Goal: Find specific page/section: Find specific page/section

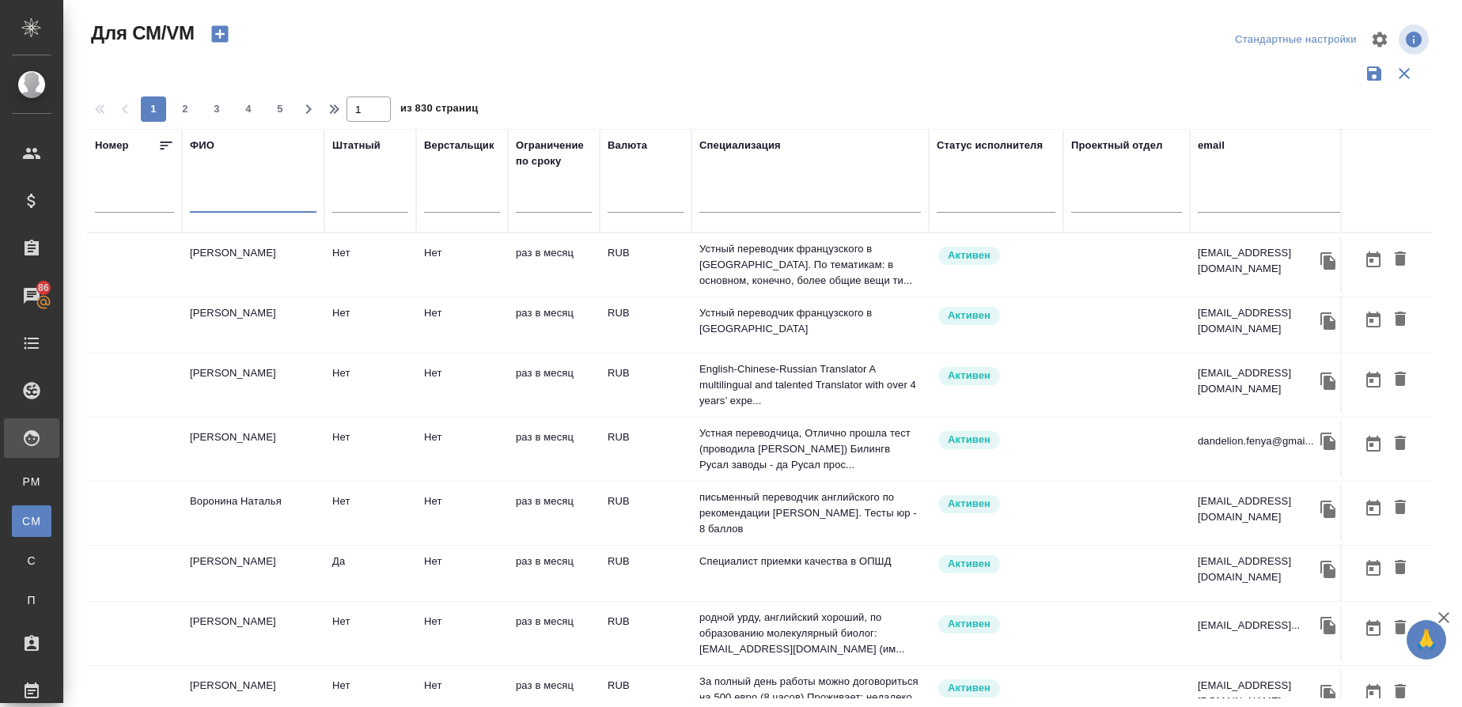
scroll to position [0, 363]
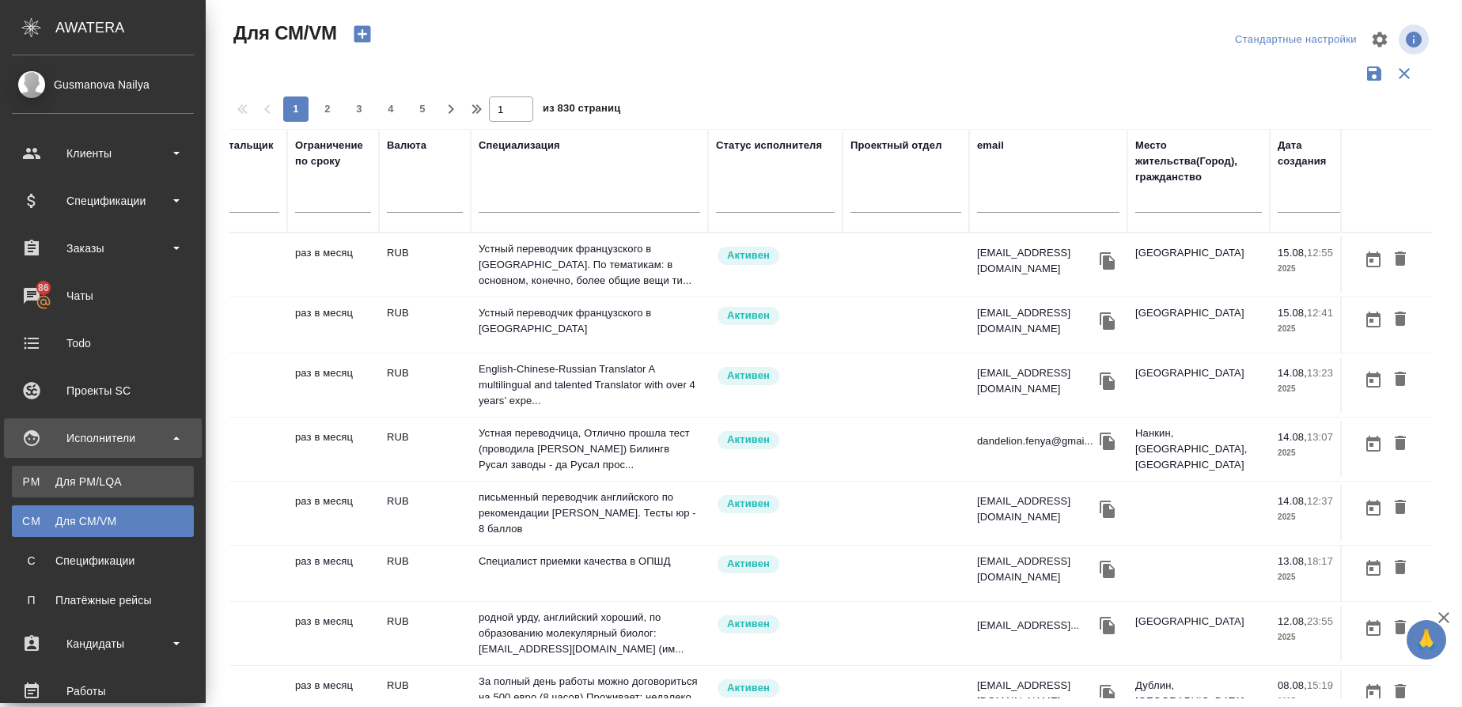
click at [42, 482] on div "Для PM/LQA" at bounding box center [103, 482] width 166 height 16
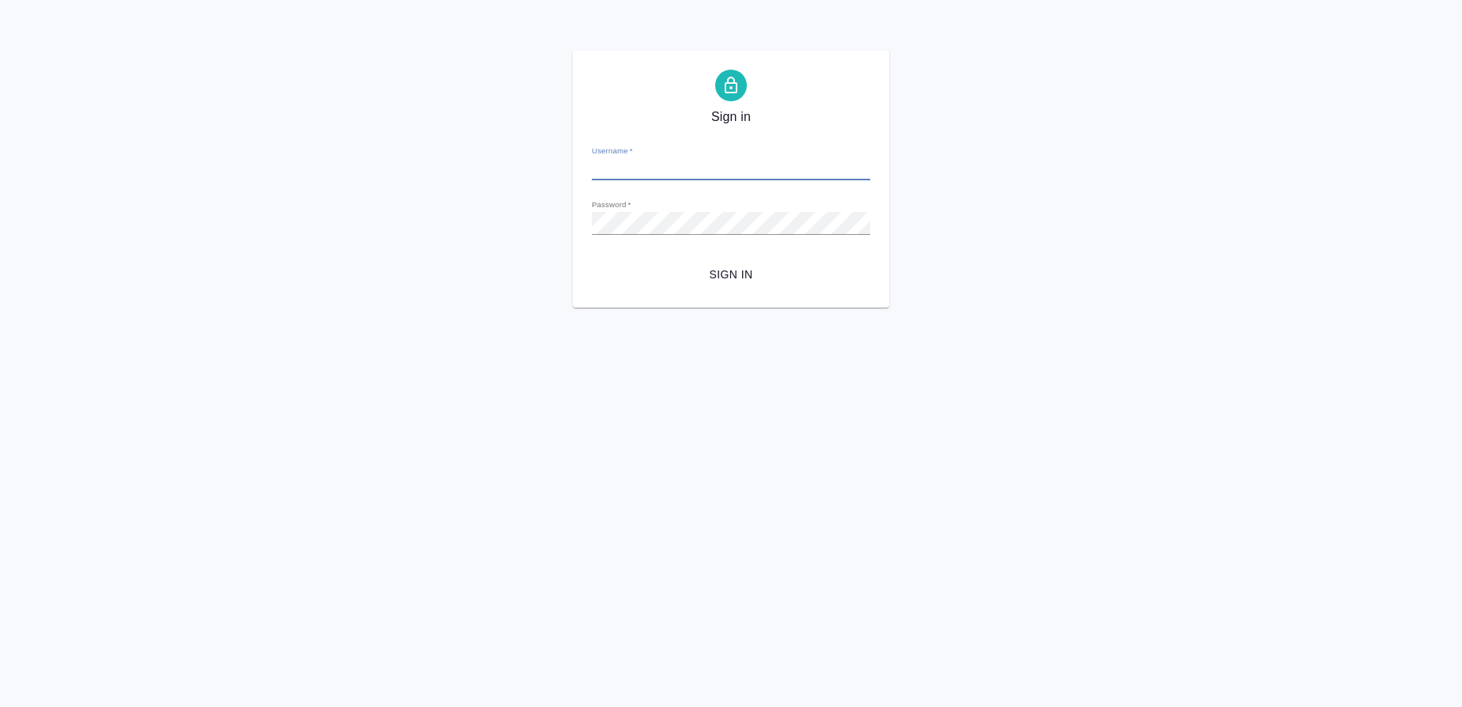
type input "n.gusmanova@awatera.com"
click at [722, 270] on span "Sign in" at bounding box center [730, 275] width 253 height 20
click at [592, 260] on button "Sign in" at bounding box center [731, 274] width 278 height 29
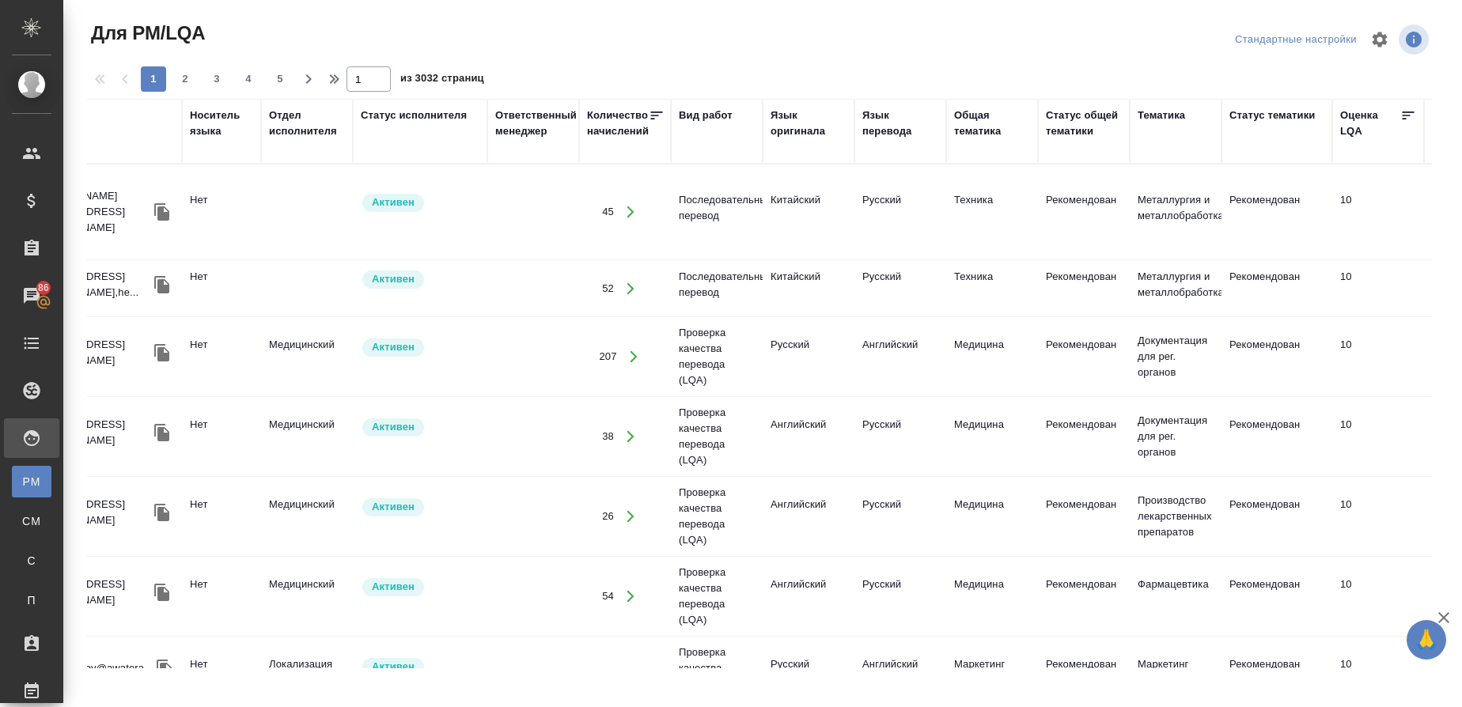
scroll to position [0, 196]
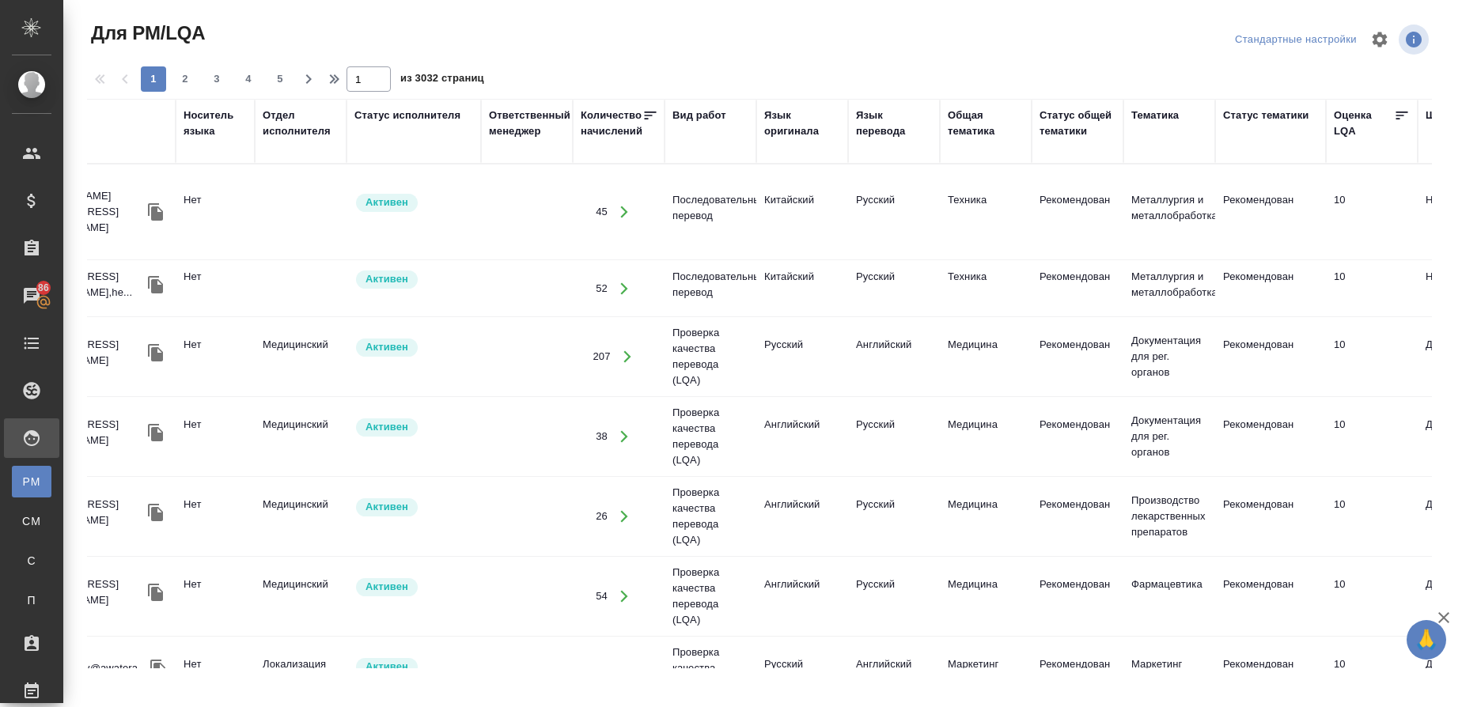
click at [884, 131] on div "Язык перевода" at bounding box center [894, 124] width 76 height 32
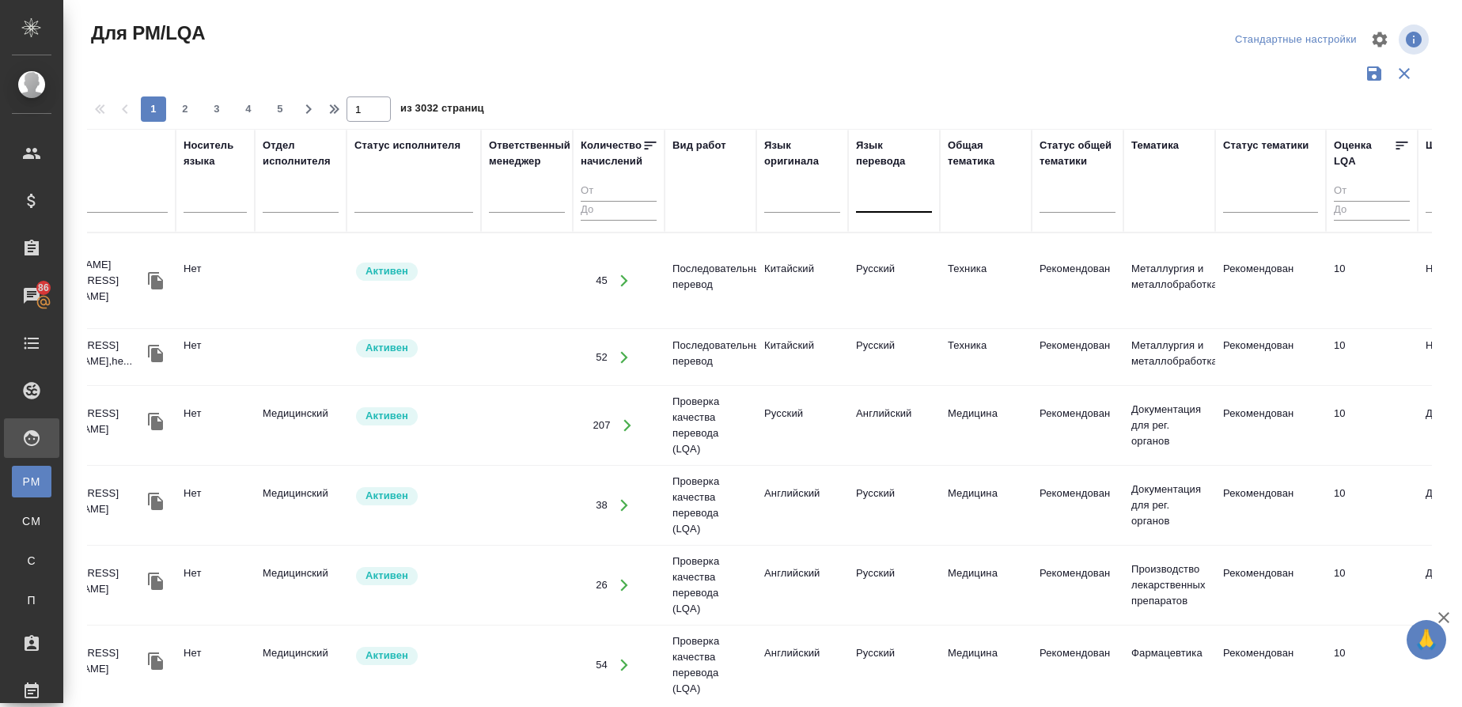
click at [892, 193] on div at bounding box center [894, 197] width 76 height 23
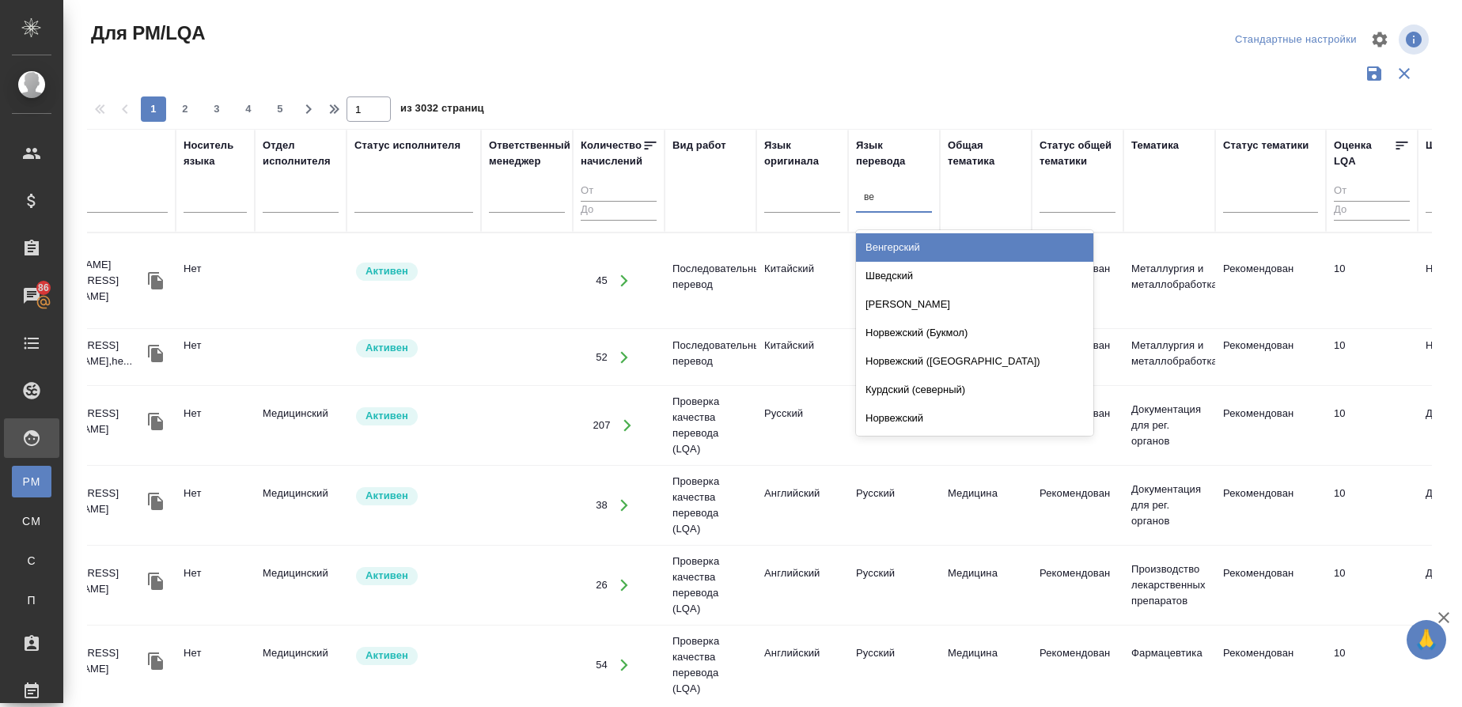
type input "вен"
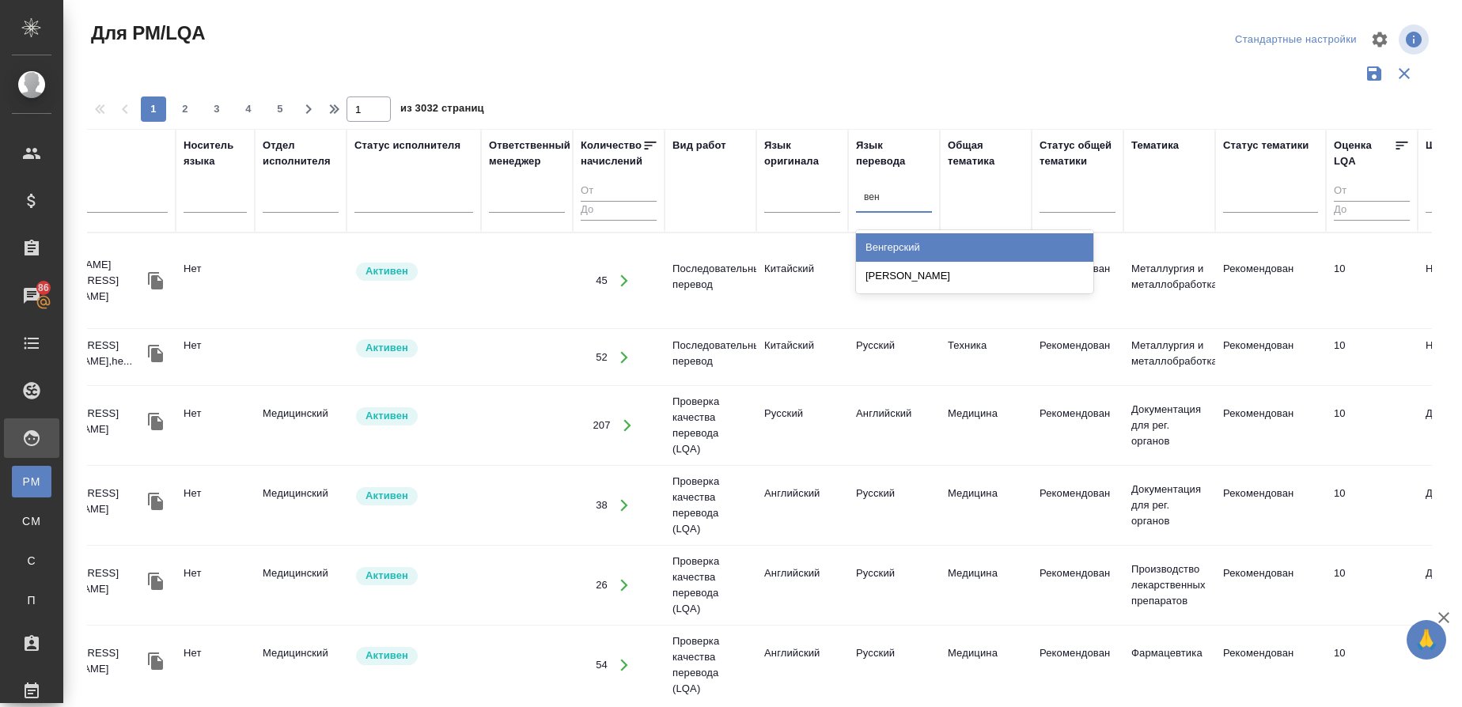
click at [892, 244] on div "Венгерский" at bounding box center [974, 247] width 237 height 28
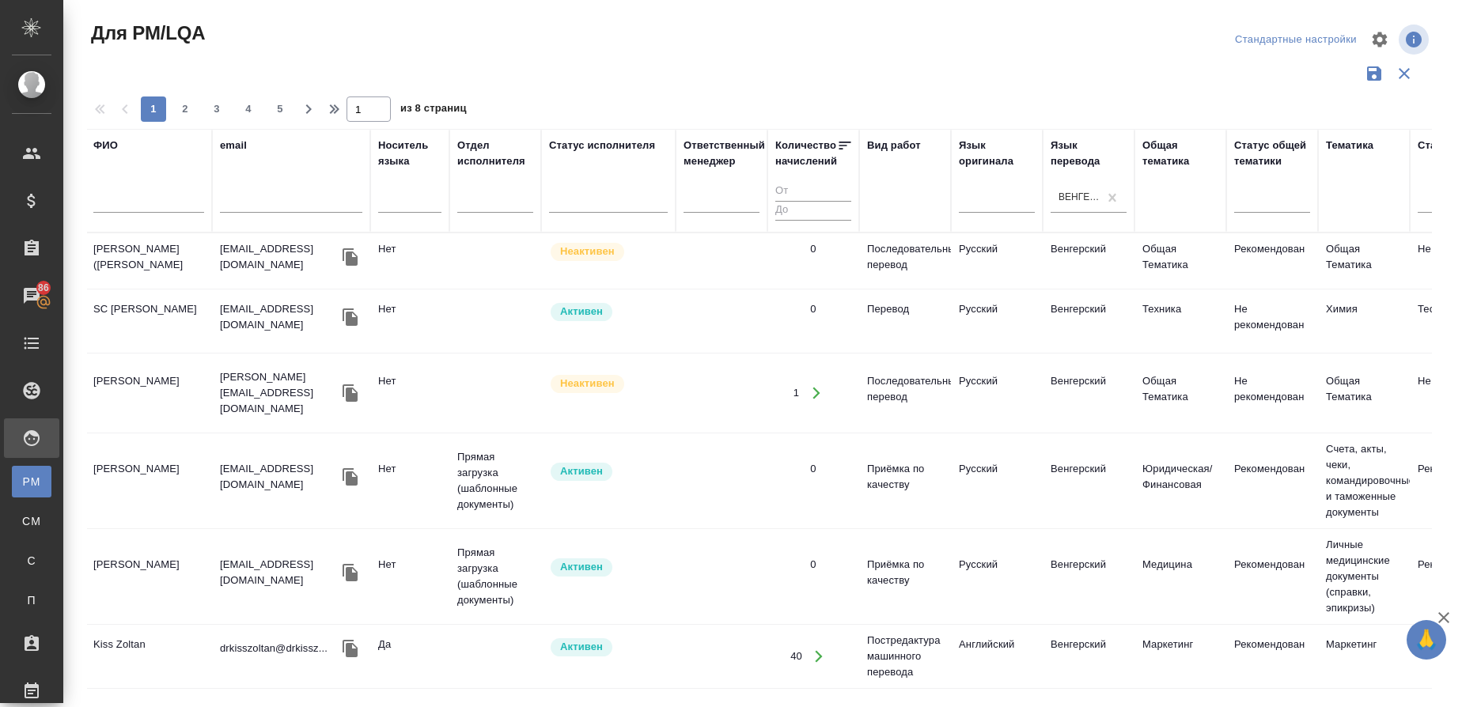
scroll to position [0, 0]
click at [690, 289] on td at bounding box center [723, 260] width 92 height 55
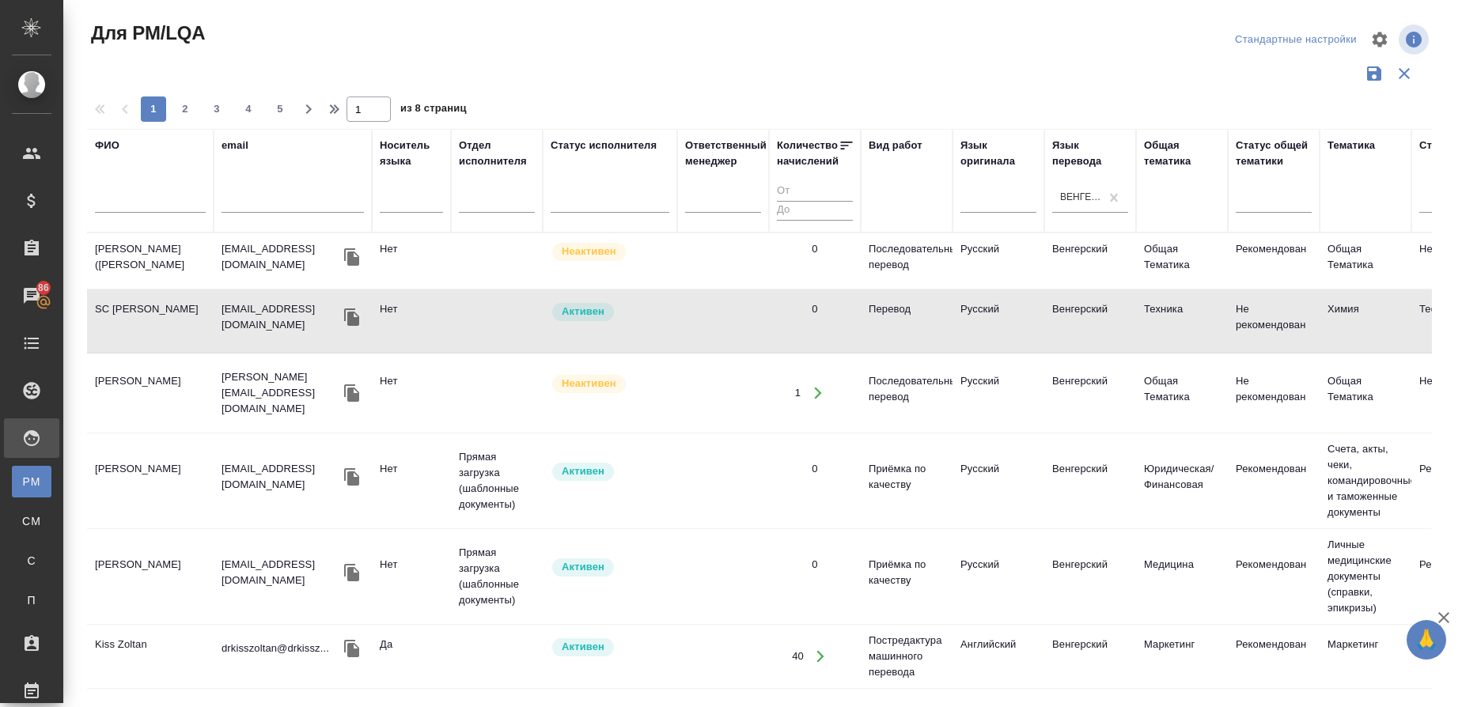
click at [180, 289] on td "Сирачева [PERSON_NAME]" at bounding box center [150, 260] width 127 height 55
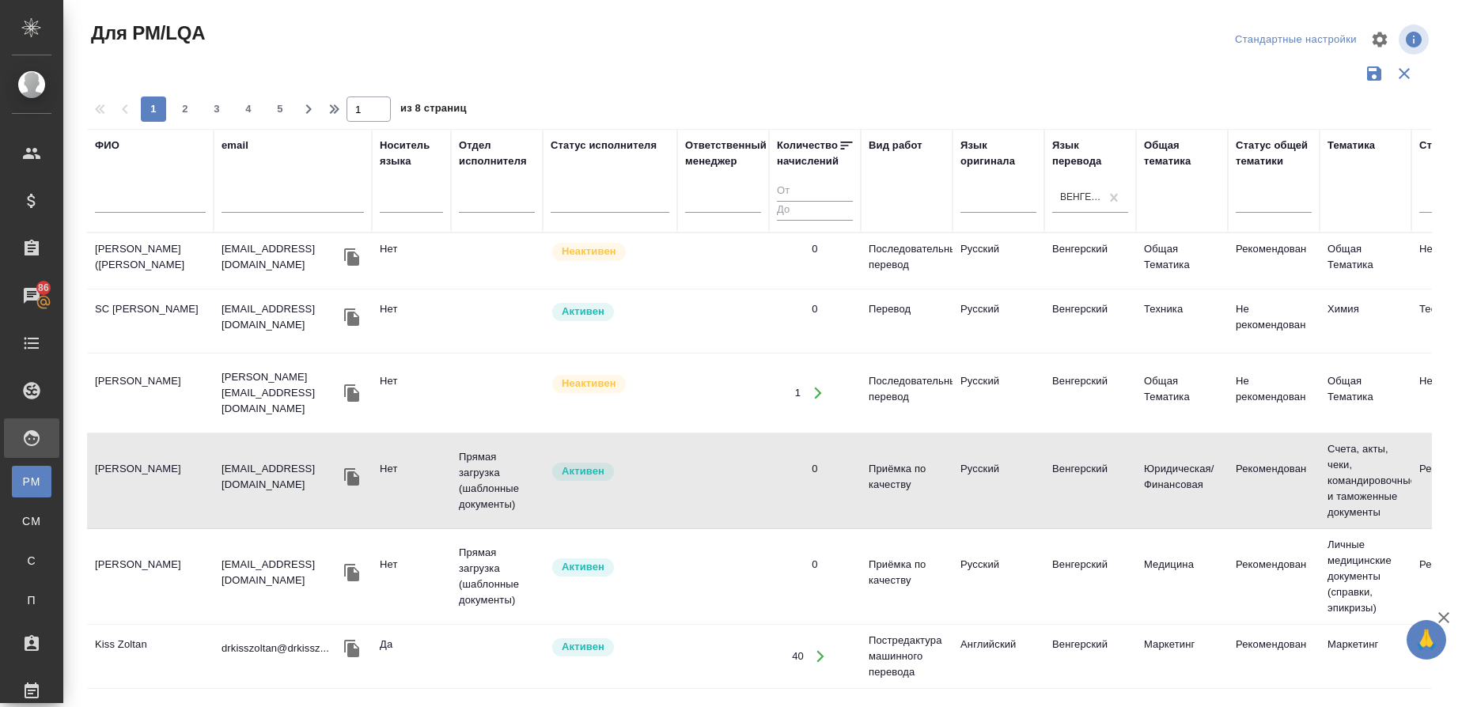
click at [356, 322] on icon "button" at bounding box center [351, 317] width 15 height 17
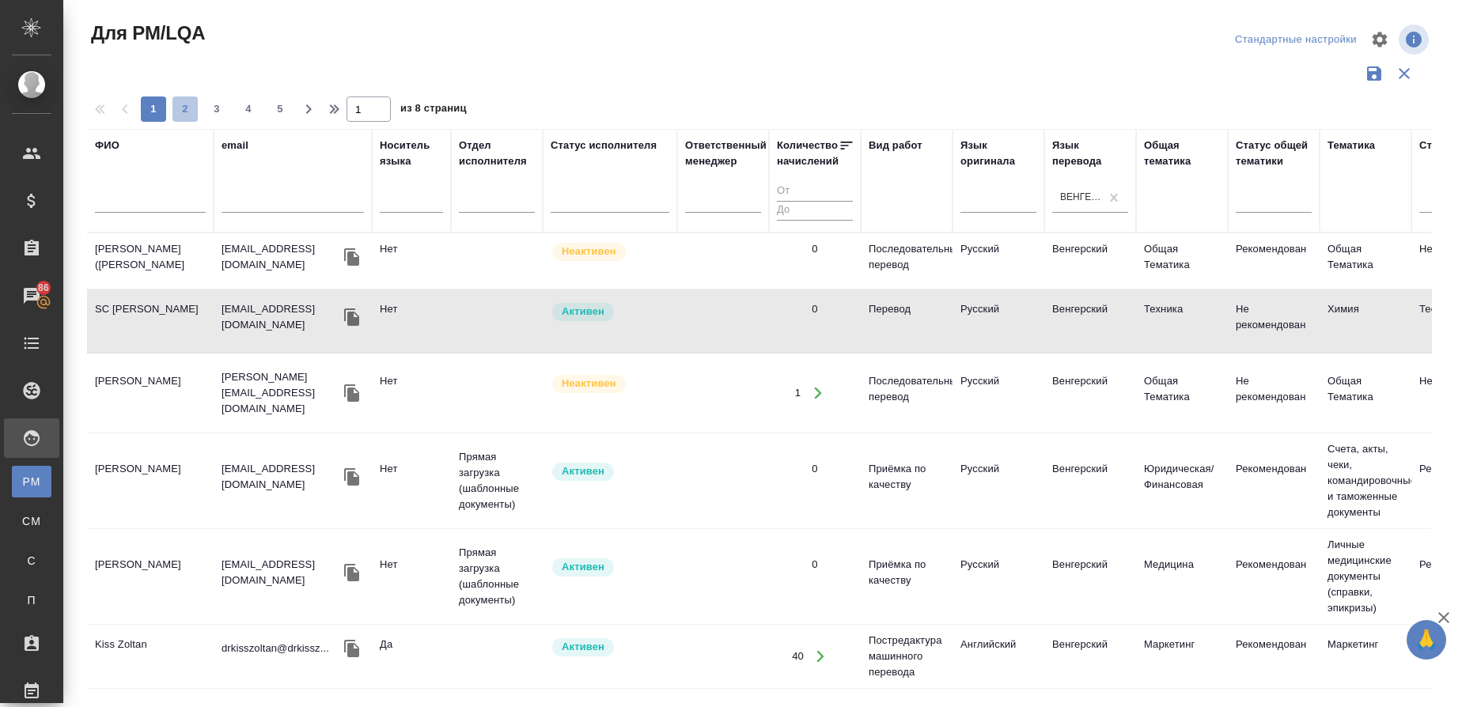
click at [191, 106] on span "2" at bounding box center [184, 109] width 25 height 16
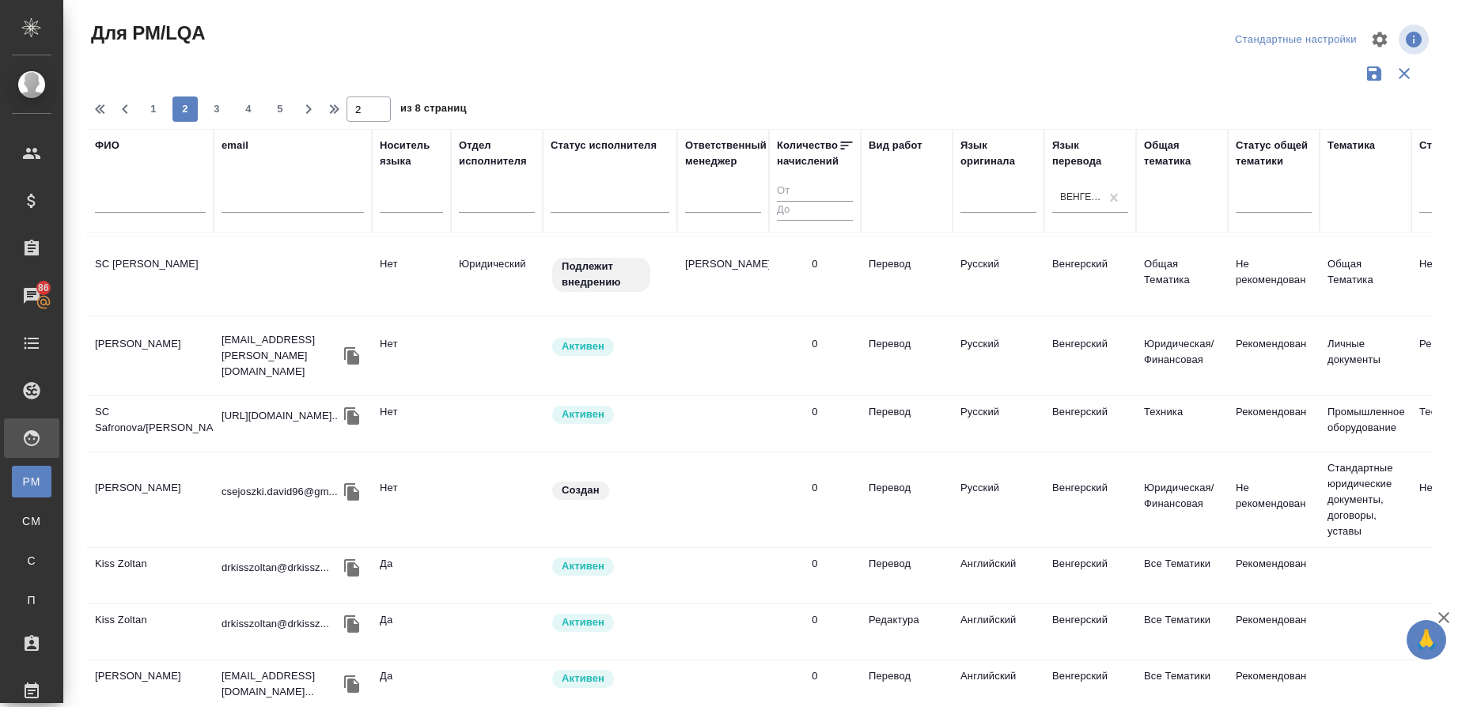
scroll to position [1331, 0]
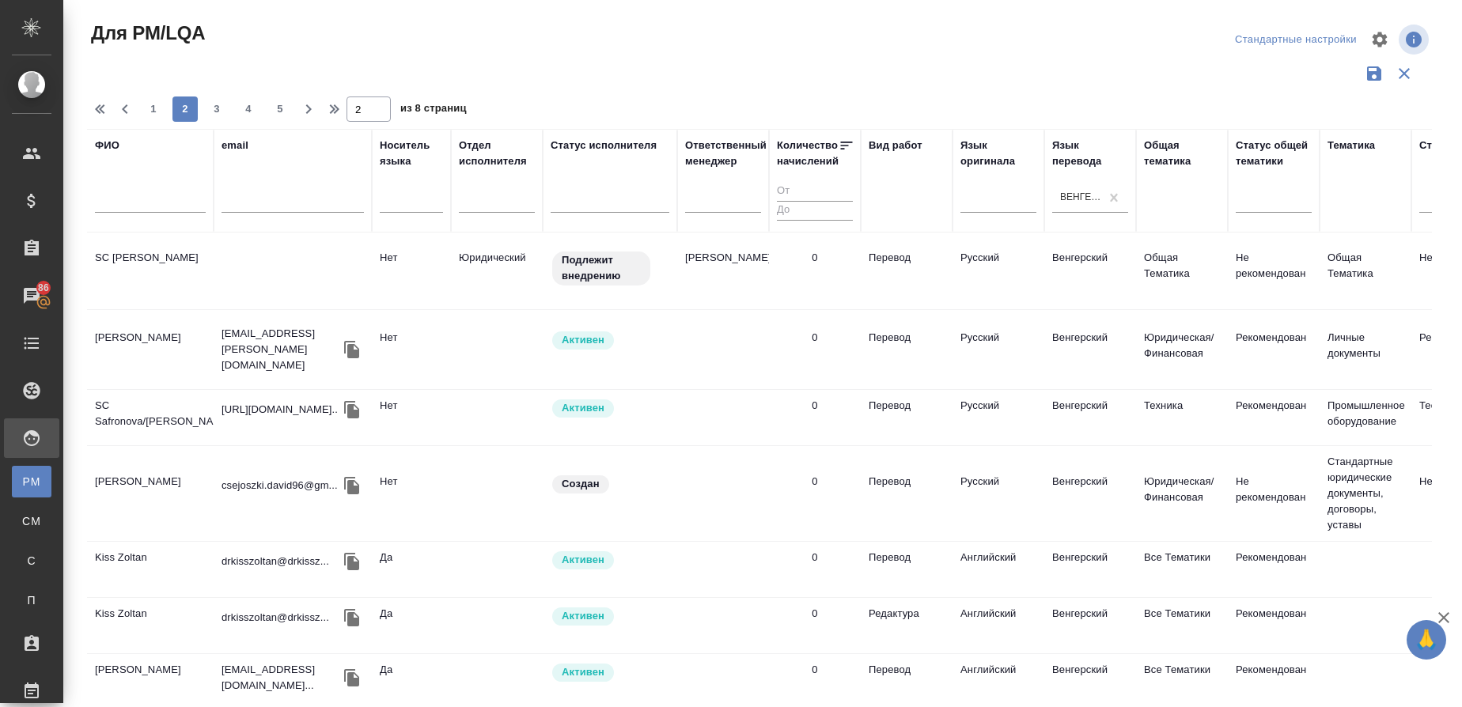
click at [229, 112] on span "3" at bounding box center [216, 109] width 25 height 16
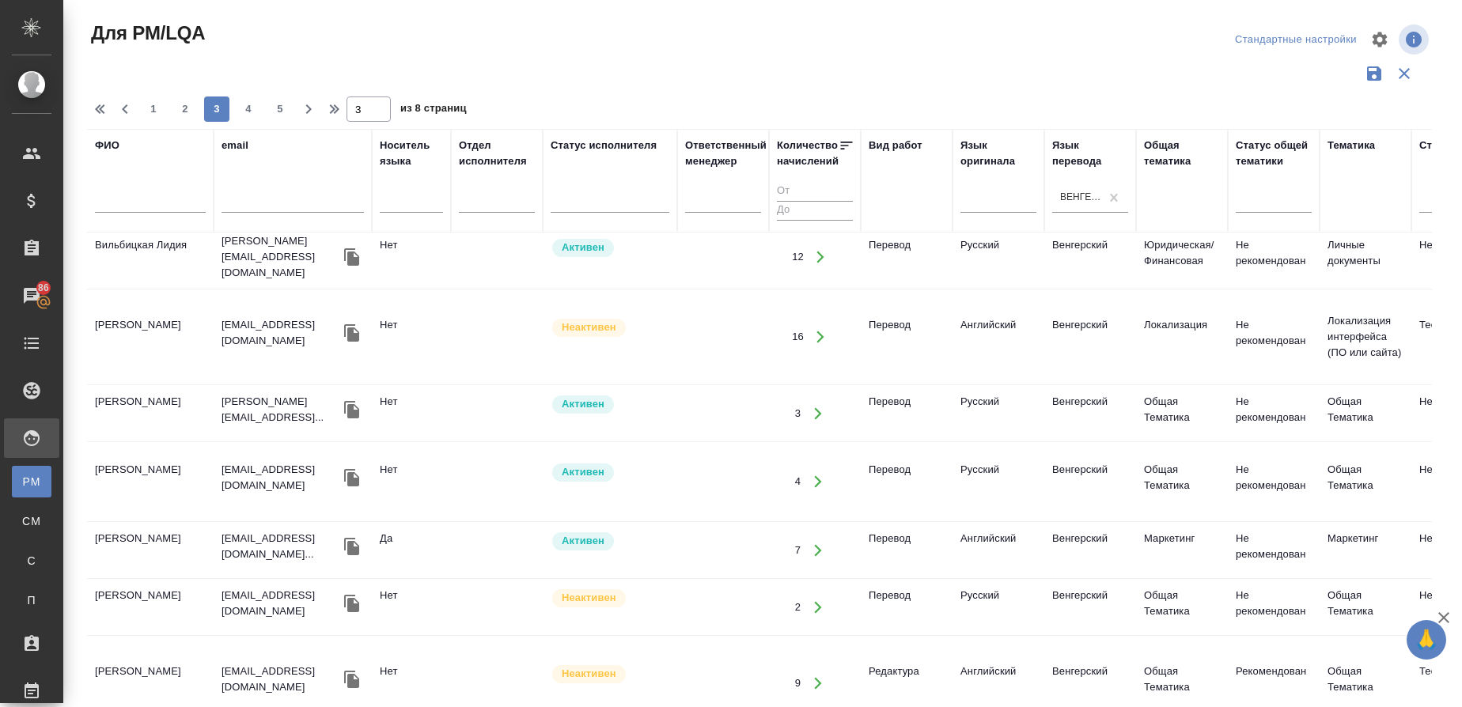
scroll to position [1097, 0]
click at [150, 102] on span "1" at bounding box center [153, 109] width 25 height 16
type input "1"
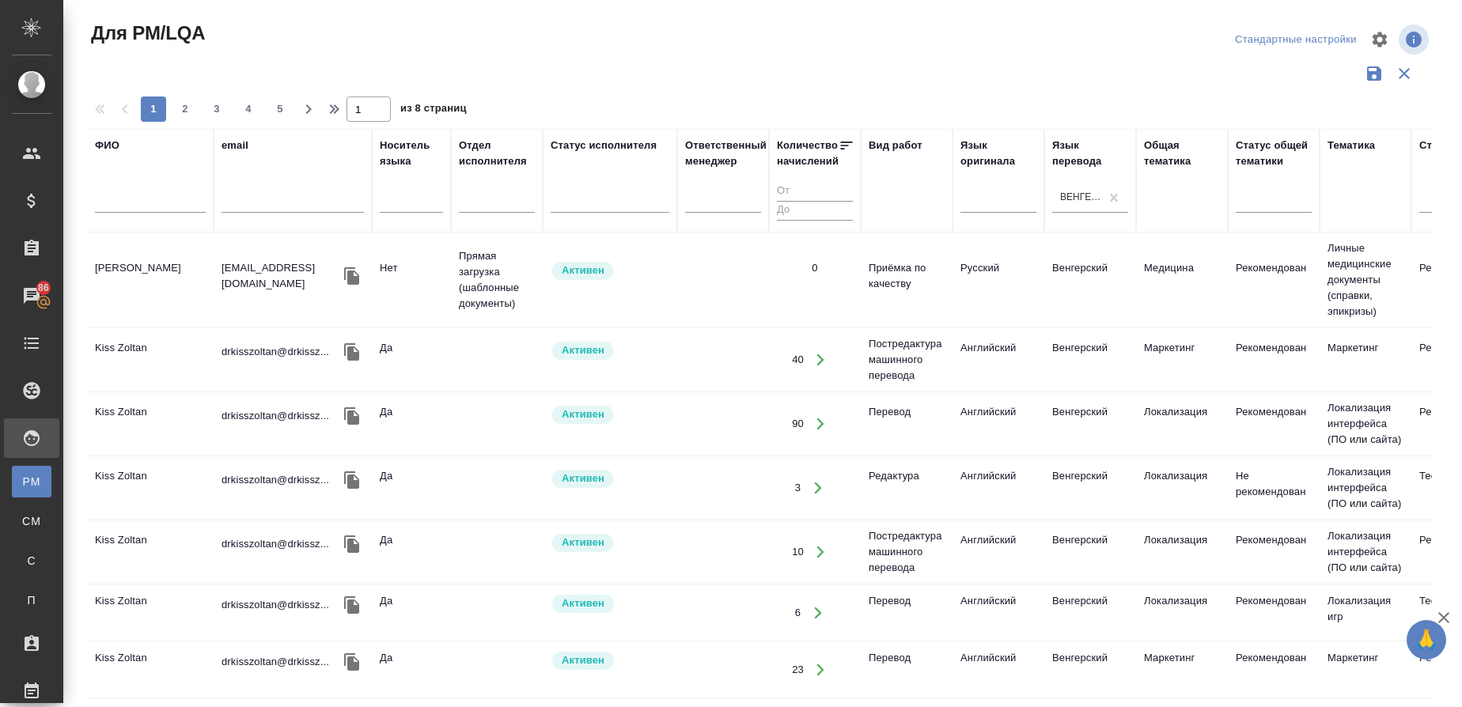
scroll to position [0, 0]
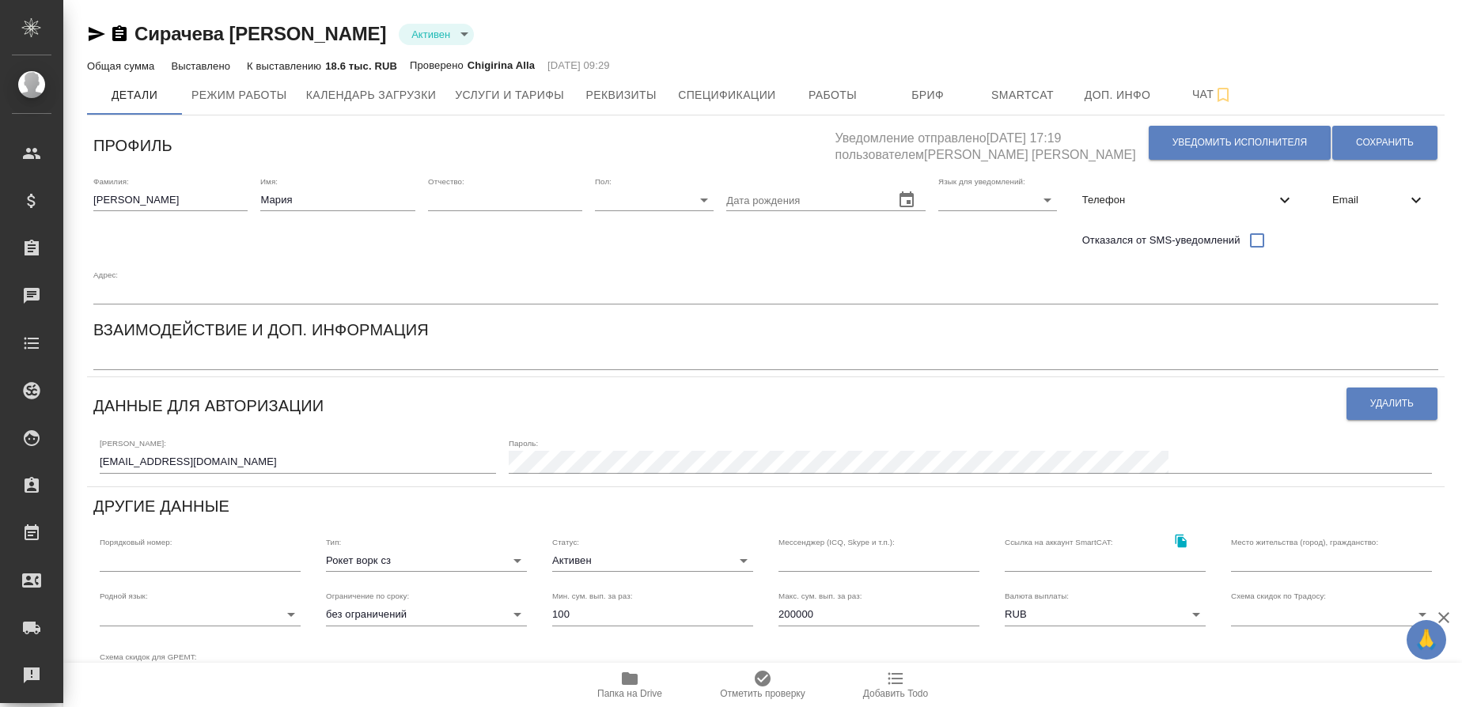
type input "Прямая загрузка (шаблонные документы)"
click at [541, 95] on span "Услуги и тарифы" at bounding box center [509, 95] width 109 height 20
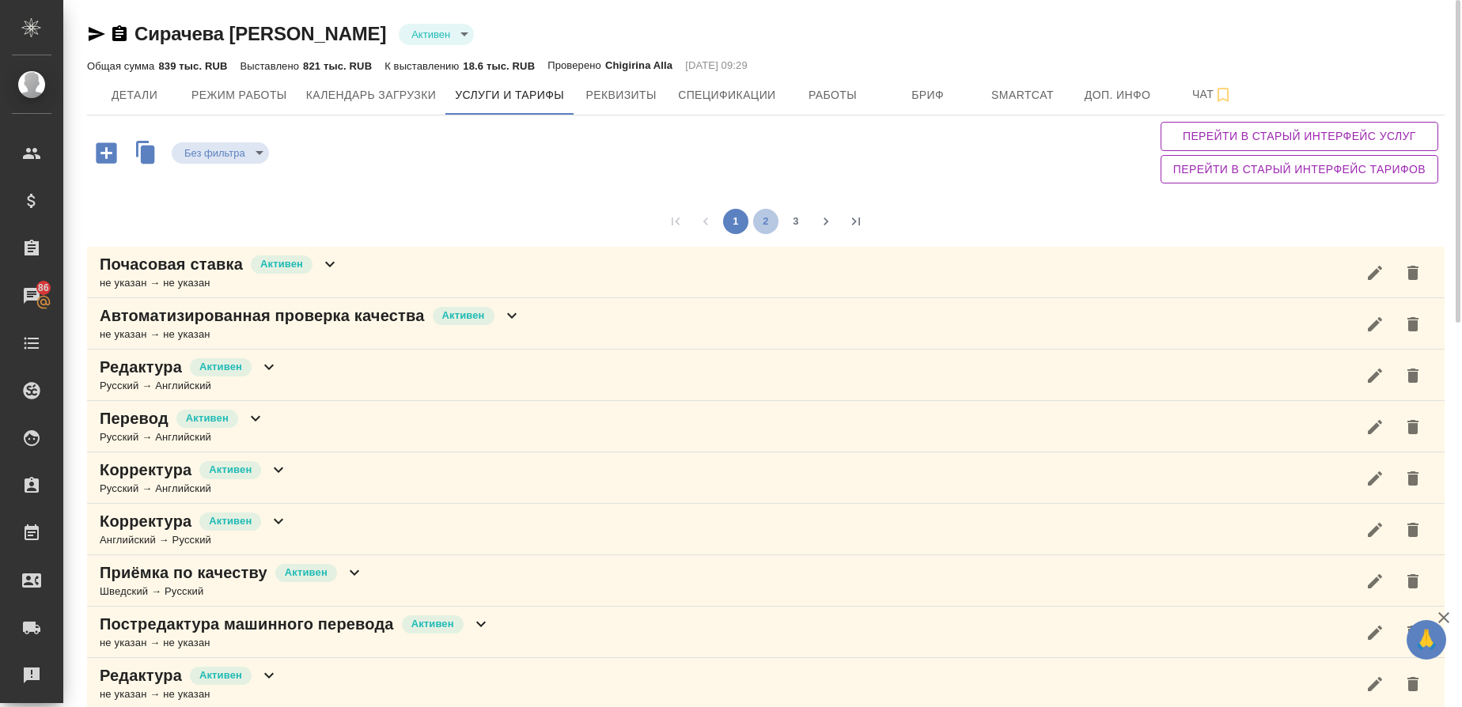
click at [760, 219] on button "2" at bounding box center [765, 221] width 25 height 25
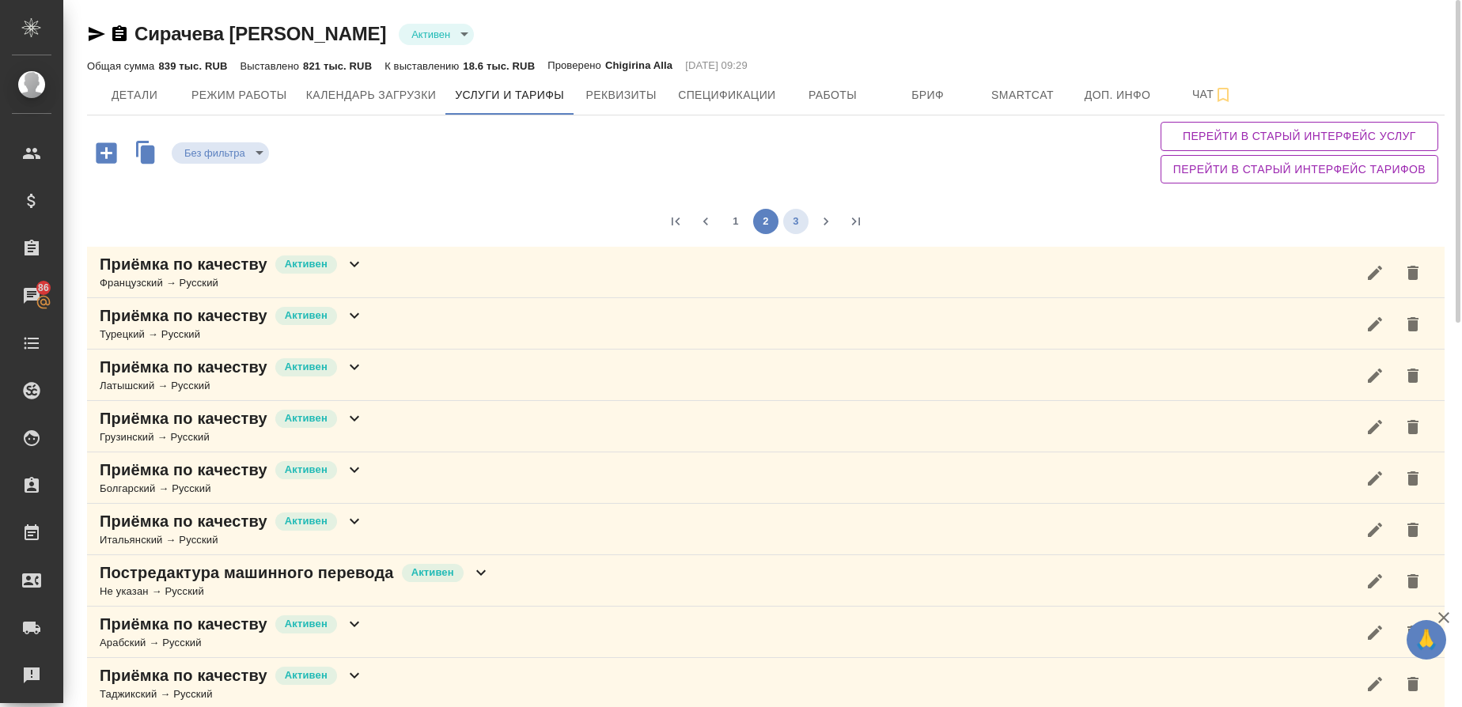
click at [801, 220] on button "3" at bounding box center [795, 221] width 25 height 25
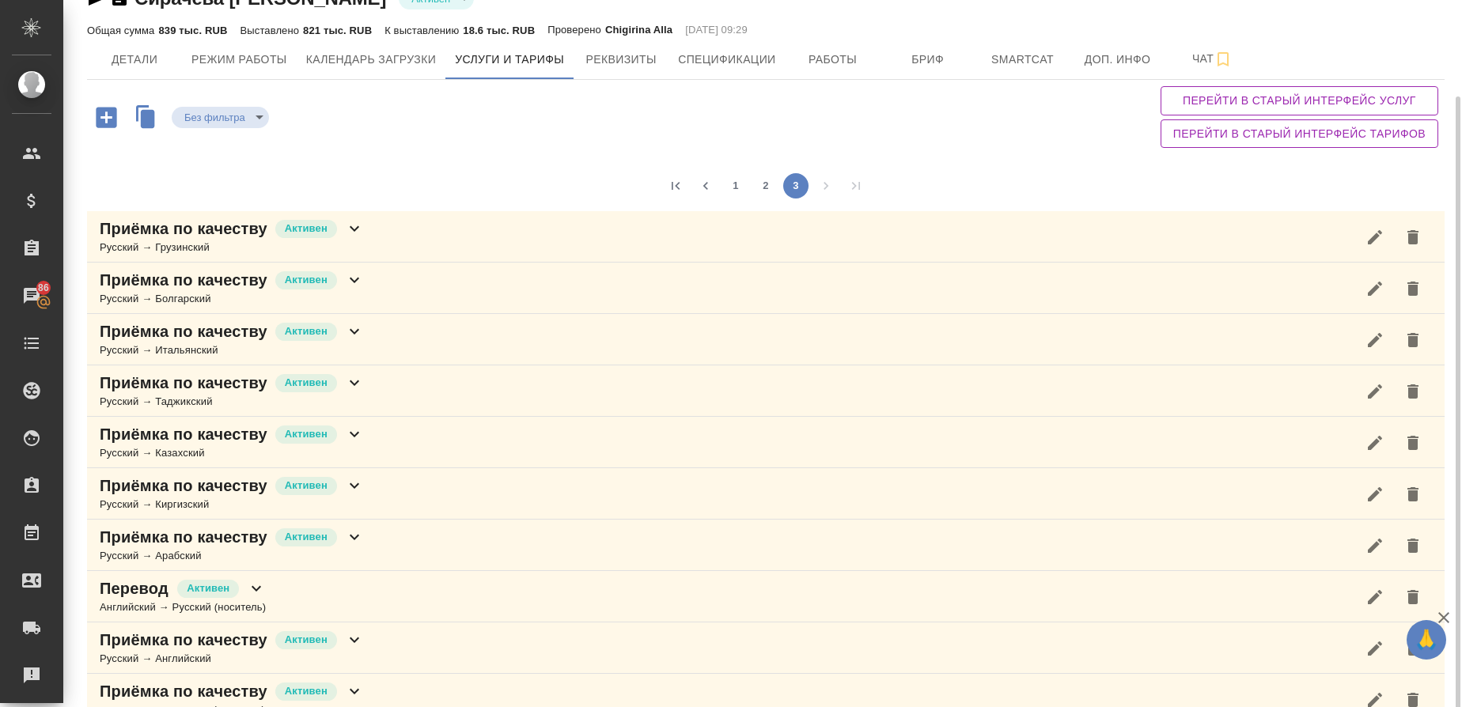
scroll to position [69, 0]
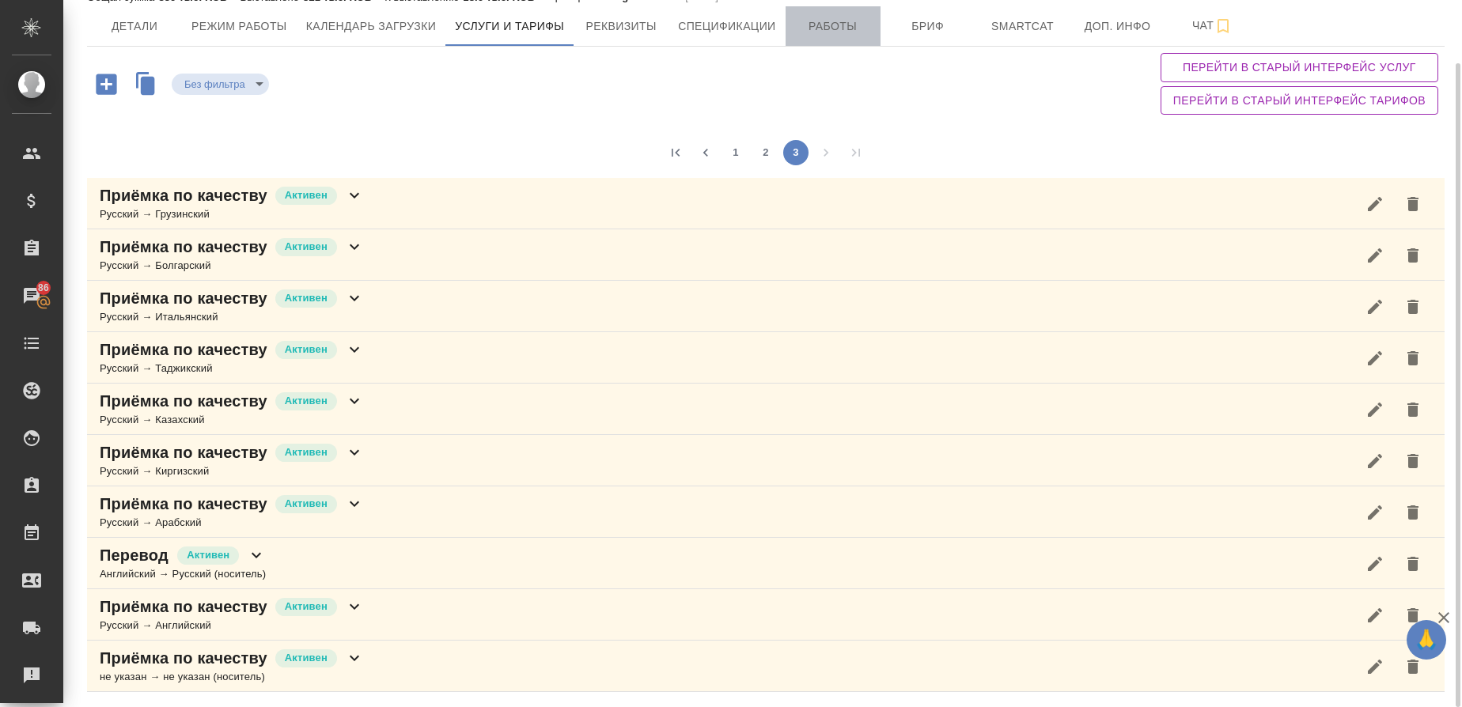
click at [825, 11] on button "Работы" at bounding box center [833, 26] width 95 height 40
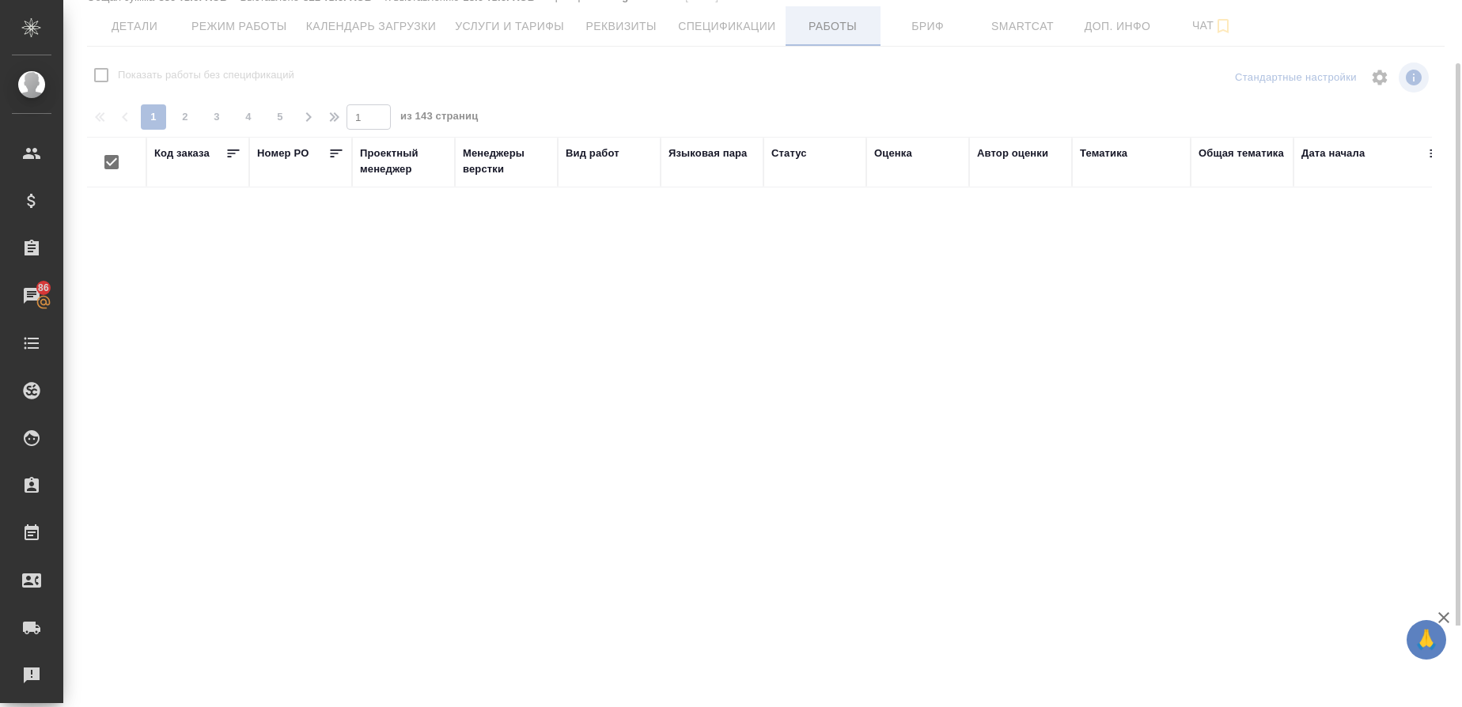
checkbox input "false"
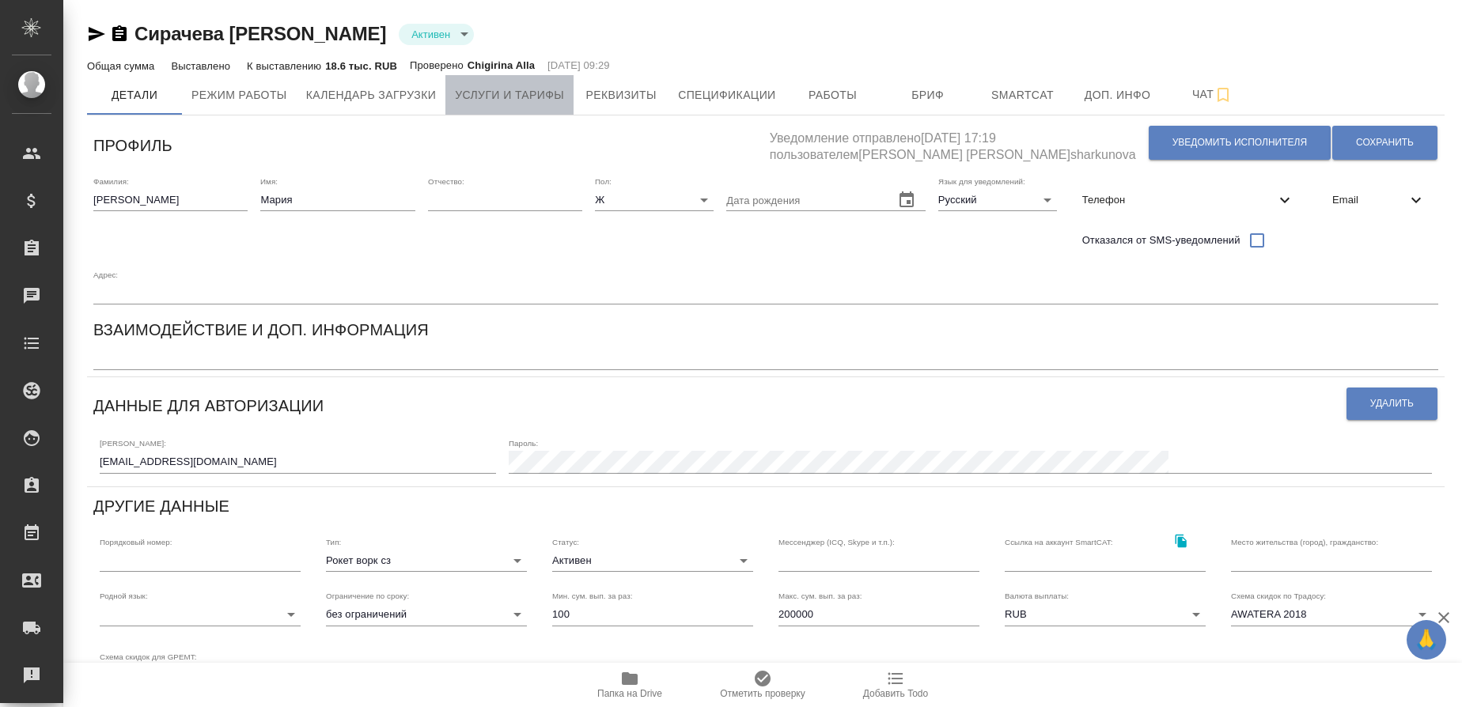
click at [550, 82] on button "Услуги и тарифы" at bounding box center [509, 95] width 128 height 40
